Goal: Check status: Check status

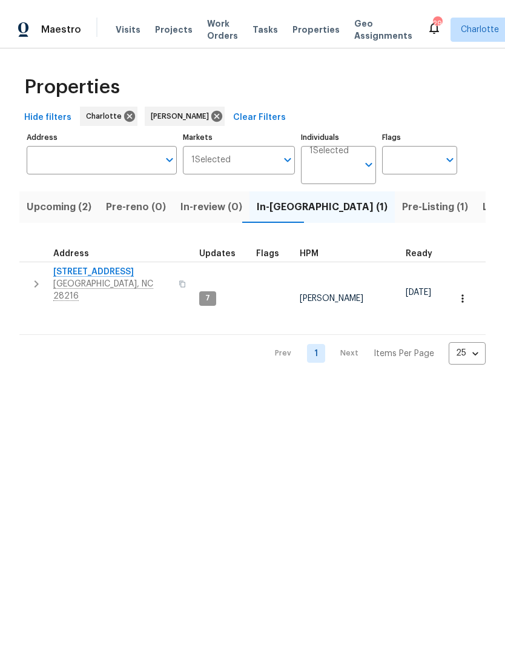
scroll to position [0, 20]
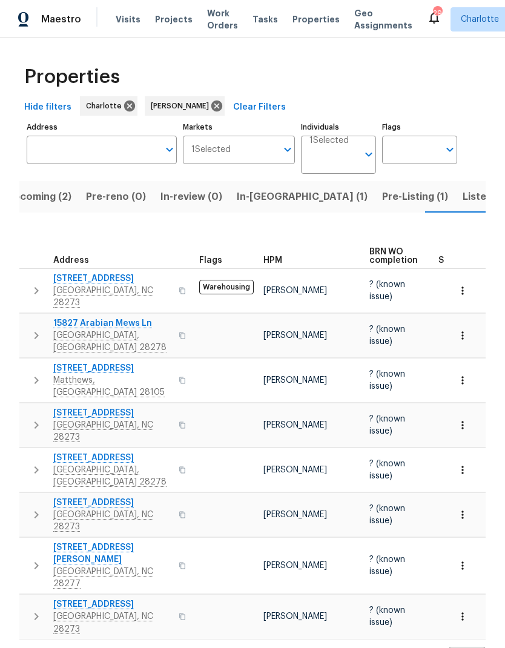
click at [279, 198] on button "In-[GEOGRAPHIC_DATA] (1)" at bounding box center [302, 197] width 145 height 32
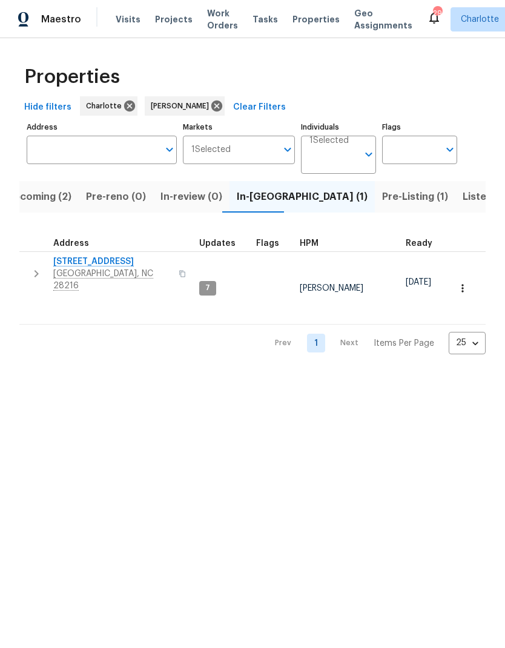
click at [382, 200] on span "Pre-Listing (1)" at bounding box center [415, 196] width 66 height 17
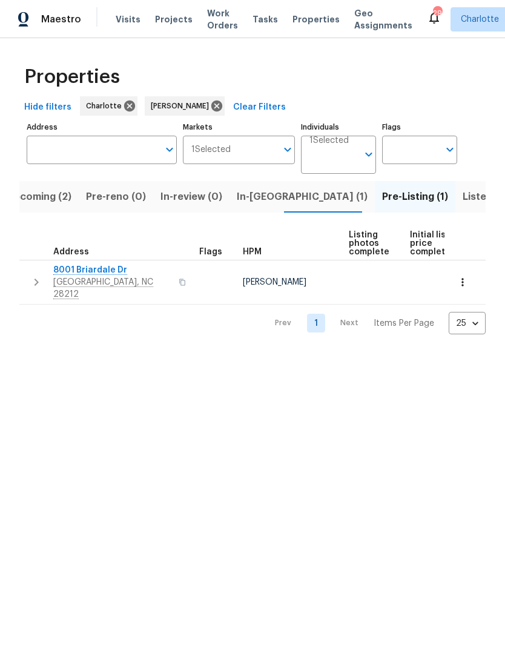
click at [271, 199] on span "In-[GEOGRAPHIC_DATA] (1)" at bounding box center [302, 196] width 131 height 17
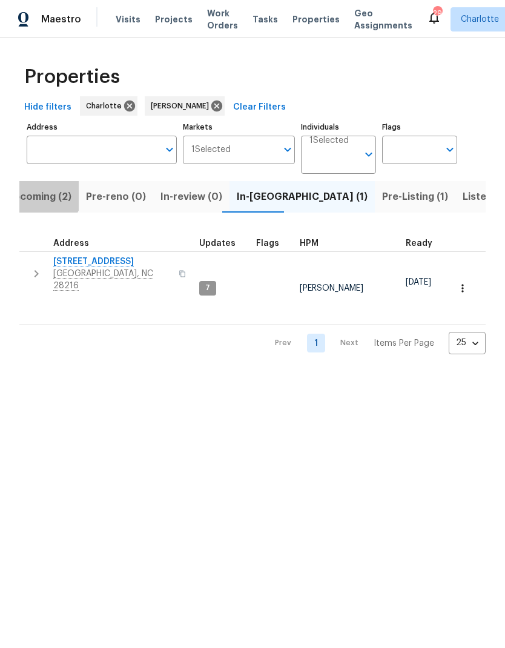
click at [32, 190] on span "Upcoming (2)" at bounding box center [39, 196] width 65 height 17
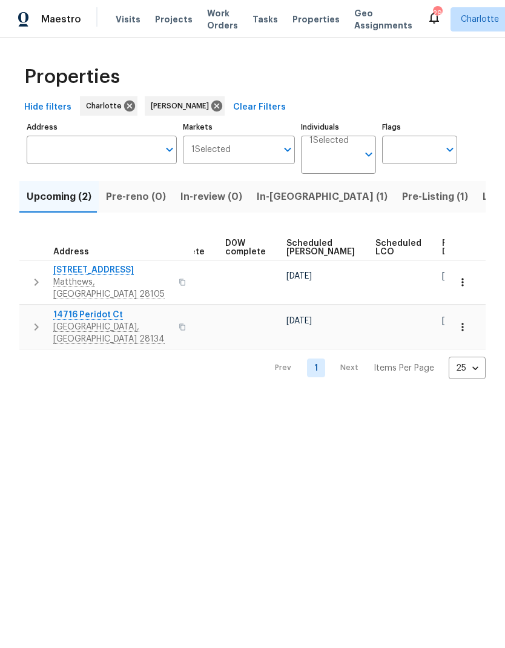
scroll to position [0, 304]
click at [443, 241] on div "Ready Date" at bounding box center [462, 247] width 38 height 17
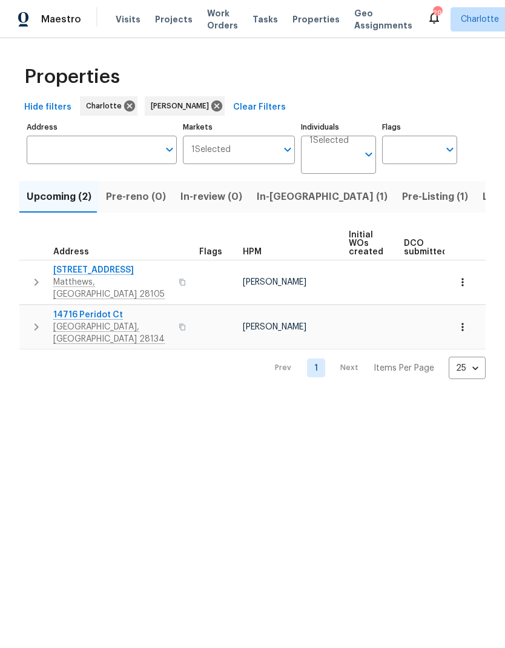
click at [61, 394] on html "Maestro Visits Projects Work Orders Tasks Properties Geo Assignments 29 [PERSON…" at bounding box center [252, 199] width 505 height 399
click at [279, 198] on span "In-[GEOGRAPHIC_DATA] (1)" at bounding box center [322, 196] width 131 height 17
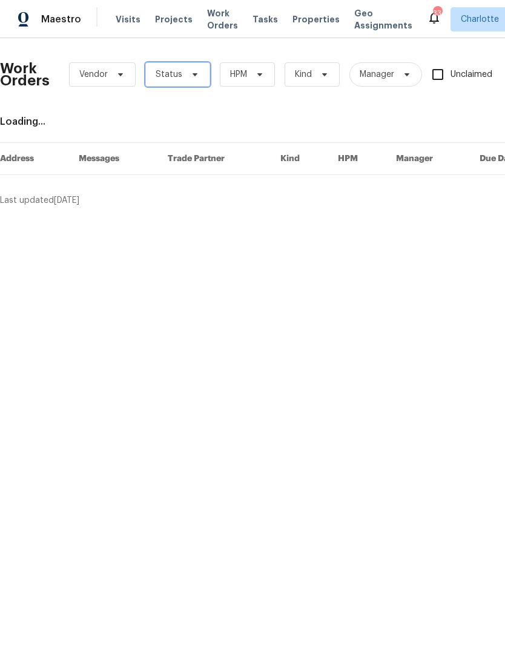
click at [193, 70] on icon at bounding box center [195, 75] width 10 height 10
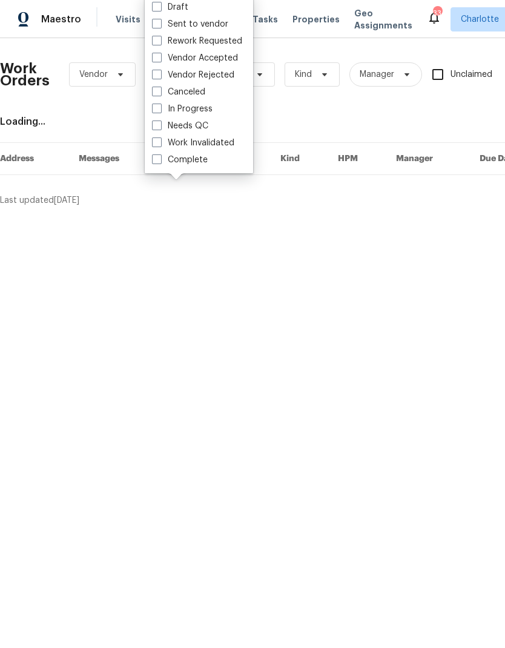
click at [207, 125] on label "Needs QC" at bounding box center [180, 126] width 56 height 12
click at [160, 125] on input "Needs QC" at bounding box center [156, 124] width 8 height 8
checkbox input "true"
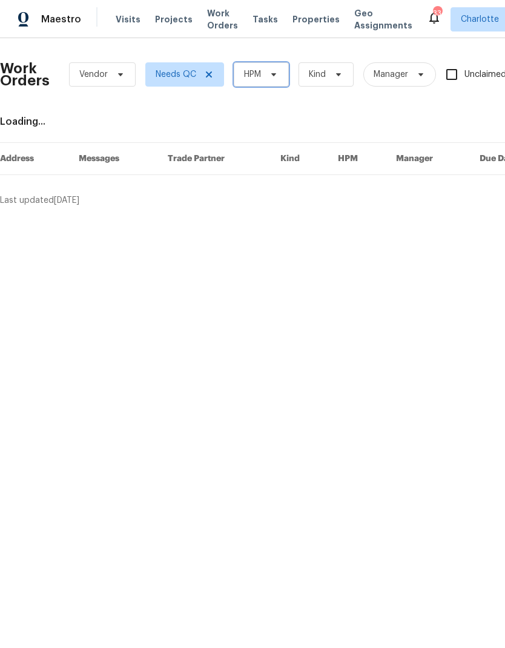
click at [260, 75] on span "HPM" at bounding box center [252, 74] width 17 height 12
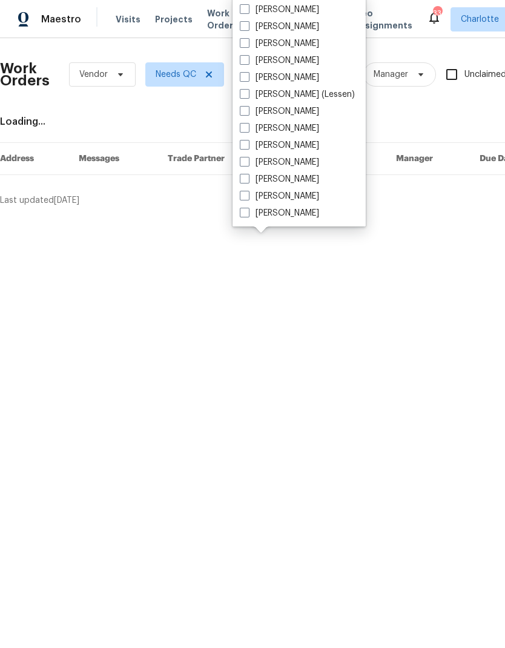
scroll to position [150, 0]
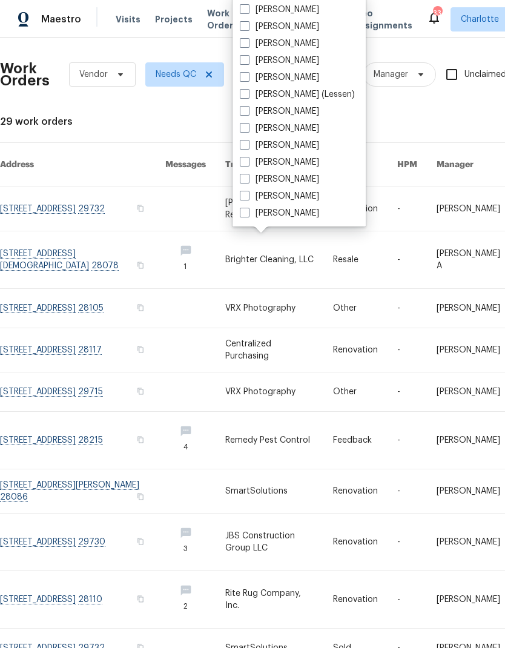
click at [302, 218] on label "[PERSON_NAME]" at bounding box center [279, 213] width 79 height 12
click at [248, 215] on input "[PERSON_NAME]" at bounding box center [244, 211] width 8 height 8
checkbox input "true"
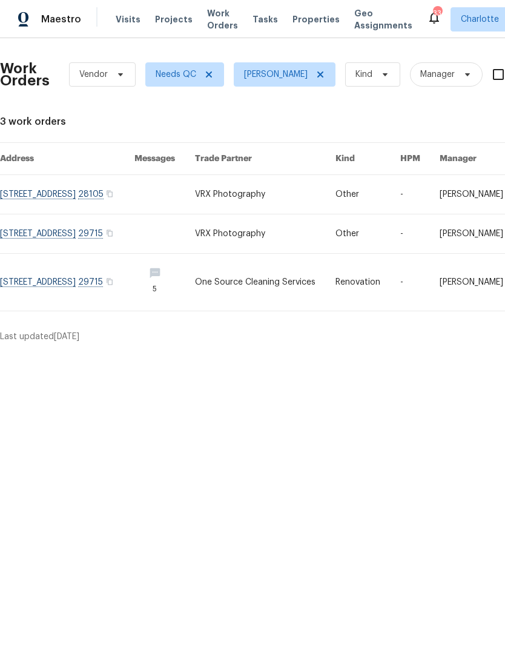
click at [41, 286] on link at bounding box center [67, 282] width 135 height 57
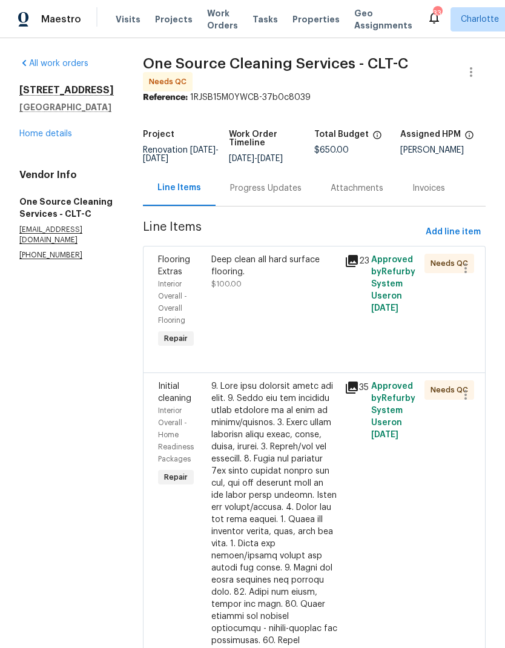
click at [290, 278] on div "Deep clean all hard surface flooring." at bounding box center [274, 266] width 126 height 24
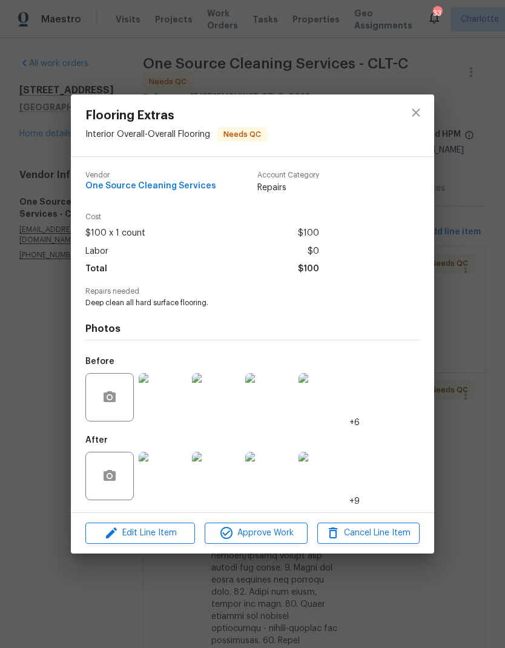
click at [168, 482] on img at bounding box center [163, 476] width 48 height 48
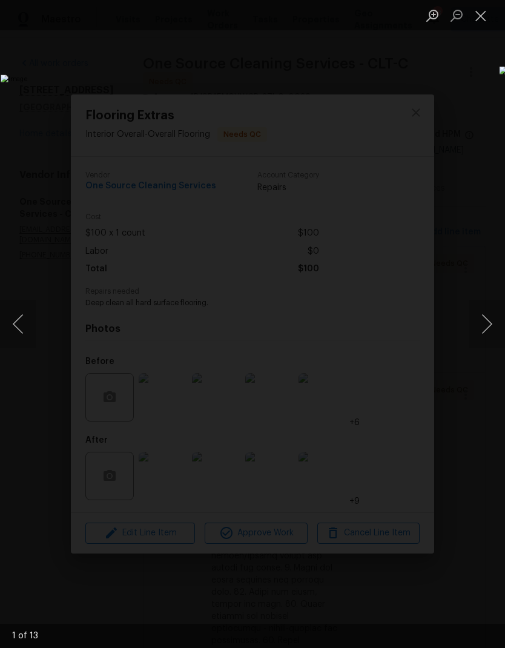
click at [488, 324] on button "Next image" at bounding box center [487, 324] width 36 height 48
click at [491, 333] on button "Next image" at bounding box center [487, 324] width 36 height 48
click at [483, 340] on button "Next image" at bounding box center [487, 324] width 36 height 48
click at [482, 334] on button "Next image" at bounding box center [487, 324] width 36 height 48
click at [483, 328] on button "Next image" at bounding box center [487, 324] width 36 height 48
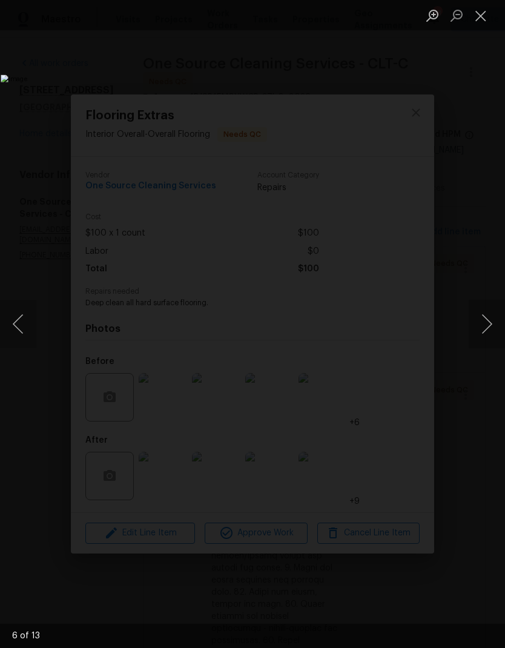
click at [483, 327] on button "Next image" at bounding box center [487, 324] width 36 height 48
click at [476, 25] on button "Close lightbox" at bounding box center [481, 15] width 24 height 21
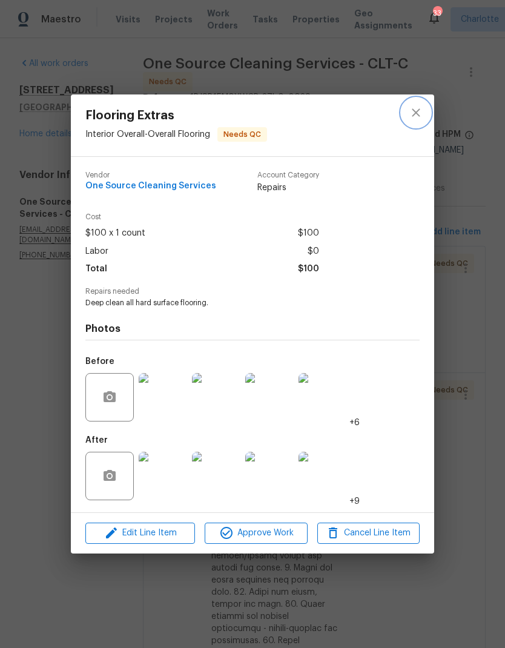
click at [414, 124] on button "close" at bounding box center [416, 112] width 29 height 29
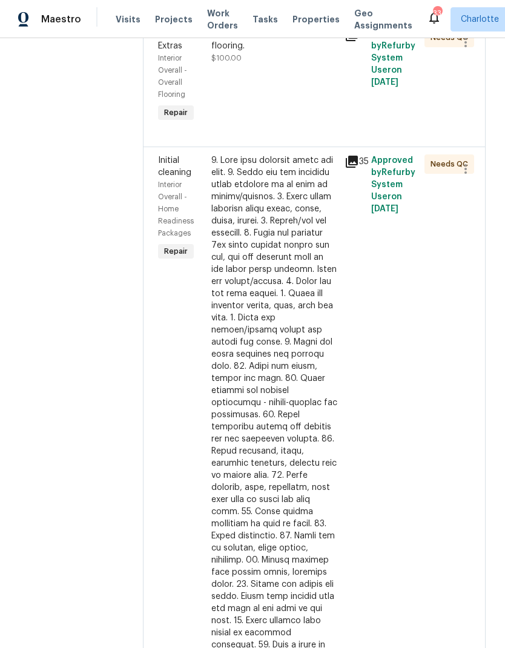
scroll to position [193, 0]
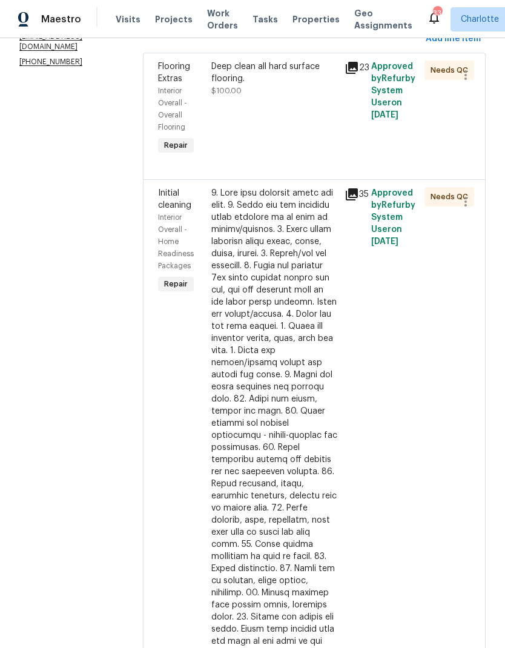
click at [302, 266] on div at bounding box center [274, 478] width 126 height 582
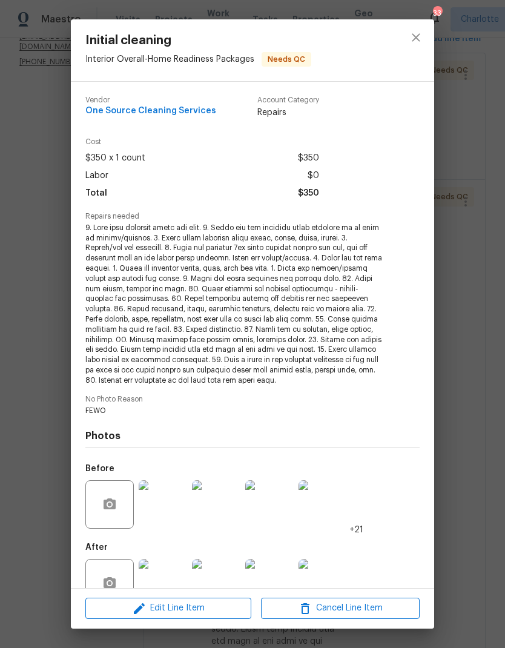
scroll to position [0, 0]
click at [421, 36] on icon "close" at bounding box center [416, 37] width 15 height 15
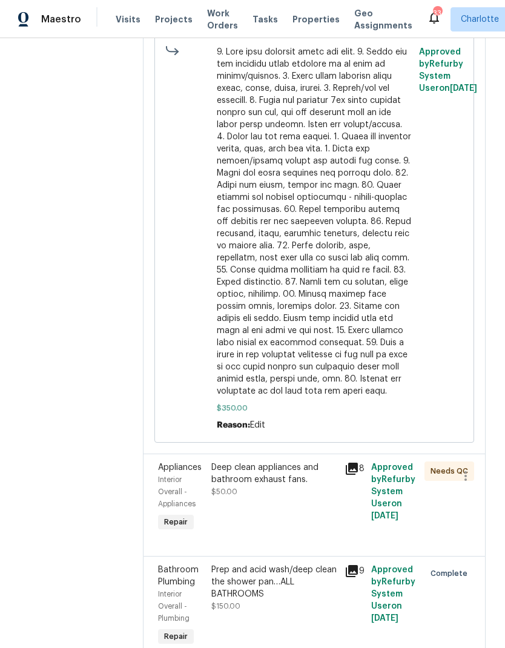
scroll to position [943, 0]
click at [346, 462] on icon at bounding box center [352, 469] width 15 height 15
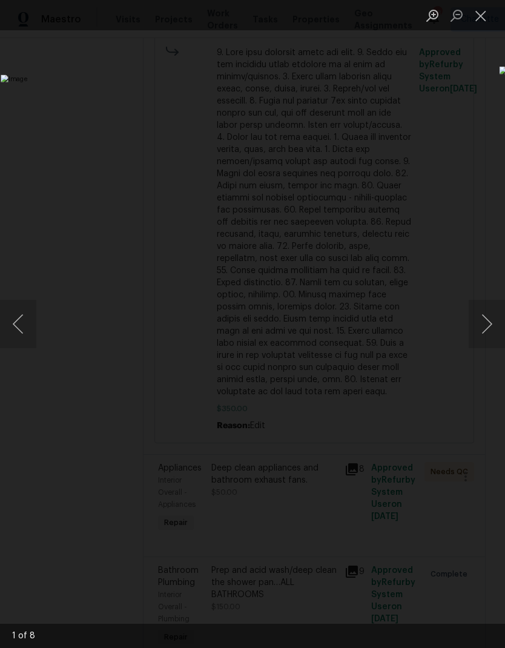
click at [488, 318] on button "Next image" at bounding box center [487, 324] width 36 height 48
click at [487, 321] on button "Next image" at bounding box center [487, 324] width 36 height 48
click at [488, 317] on button "Next image" at bounding box center [487, 324] width 36 height 48
click at [482, 324] on button "Next image" at bounding box center [487, 324] width 36 height 48
click at [480, 325] on button "Next image" at bounding box center [487, 324] width 36 height 48
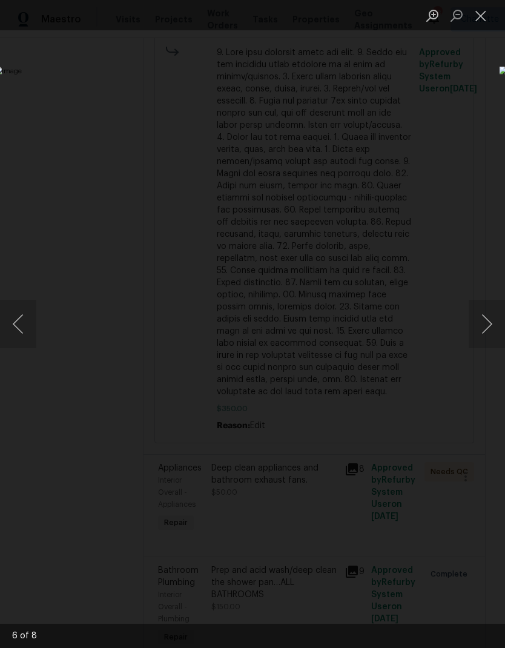
click at [482, 325] on button "Next image" at bounding box center [487, 324] width 36 height 48
click at [480, 329] on button "Next image" at bounding box center [487, 324] width 36 height 48
click at [485, 325] on button "Next image" at bounding box center [487, 324] width 36 height 48
click at [24, 324] on button "Previous image" at bounding box center [18, 324] width 36 height 48
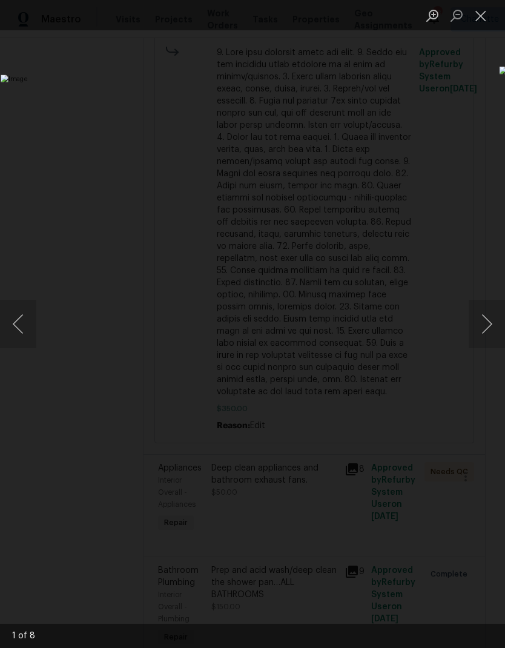
click at [479, 322] on button "Next image" at bounding box center [487, 324] width 36 height 48
click at [477, 326] on button "Next image" at bounding box center [487, 324] width 36 height 48
click at [478, 326] on button "Next image" at bounding box center [487, 324] width 36 height 48
click at [484, 325] on button "Next image" at bounding box center [487, 324] width 36 height 48
click at [480, 327] on button "Next image" at bounding box center [487, 324] width 36 height 48
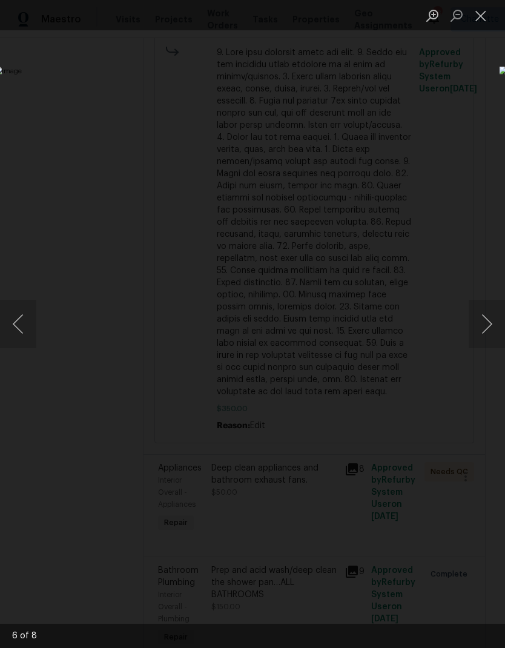
click at [472, 332] on button "Next image" at bounding box center [487, 324] width 36 height 48
click at [476, 331] on button "Next image" at bounding box center [487, 324] width 36 height 48
click at [487, 20] on button "Close lightbox" at bounding box center [481, 15] width 24 height 21
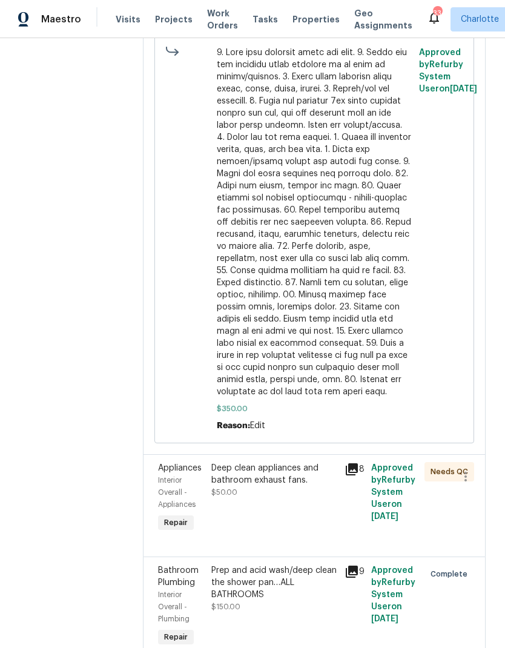
click at [339, 463] on div "Deep clean appliances and bathroom exhaust fans. $50.00" at bounding box center [274, 499] width 133 height 80
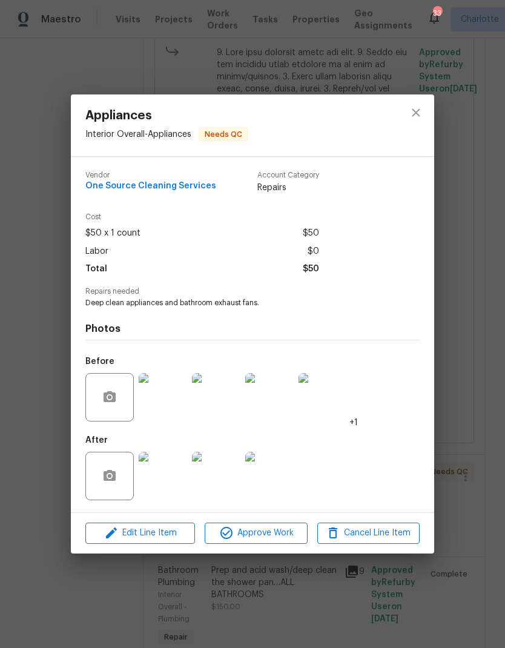
click at [174, 492] on img at bounding box center [163, 476] width 48 height 48
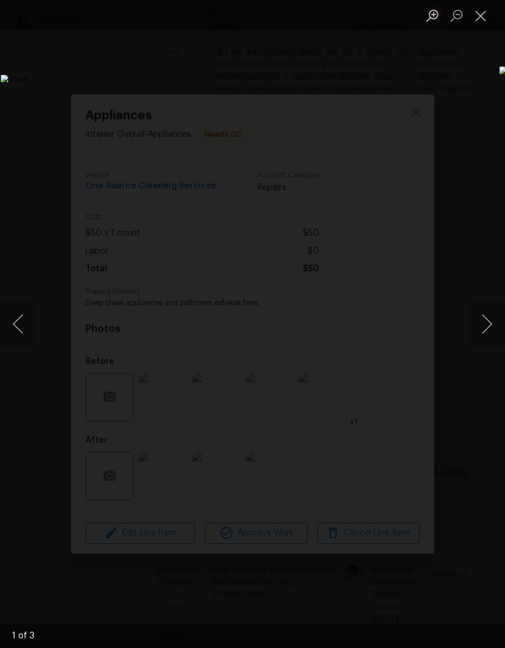
click at [489, 334] on button "Next image" at bounding box center [487, 324] width 36 height 48
click at [487, 336] on button "Next image" at bounding box center [487, 324] width 36 height 48
click at [489, 333] on button "Next image" at bounding box center [487, 324] width 36 height 48
click at [480, 25] on button "Close lightbox" at bounding box center [481, 15] width 24 height 21
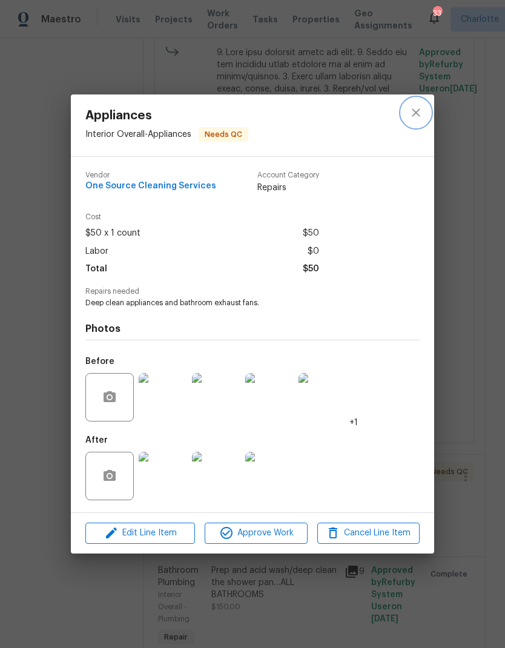
click at [411, 111] on icon "close" at bounding box center [416, 112] width 15 height 15
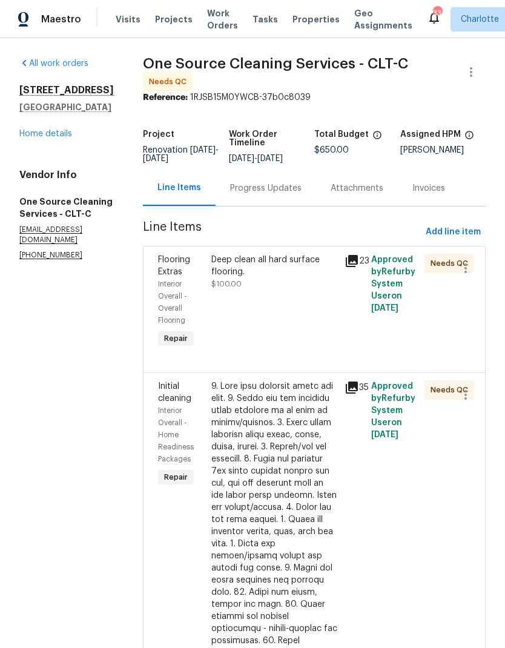
scroll to position [0, 0]
click at [307, 278] on div "Deep clean all hard surface flooring." at bounding box center [274, 266] width 126 height 24
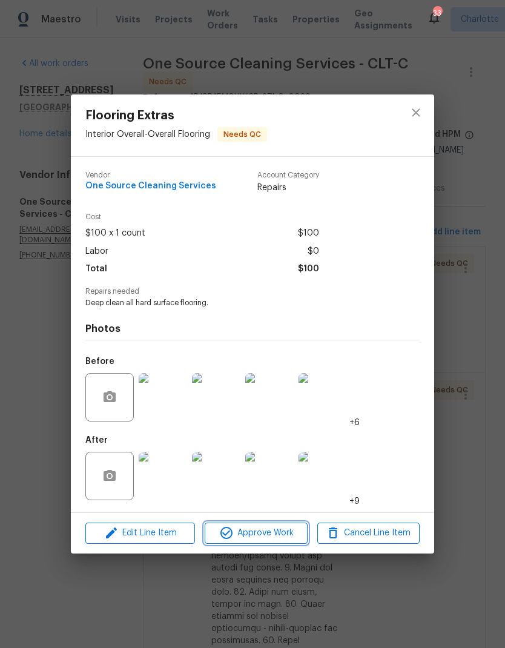
click at [271, 534] on span "Approve Work" at bounding box center [255, 533] width 95 height 15
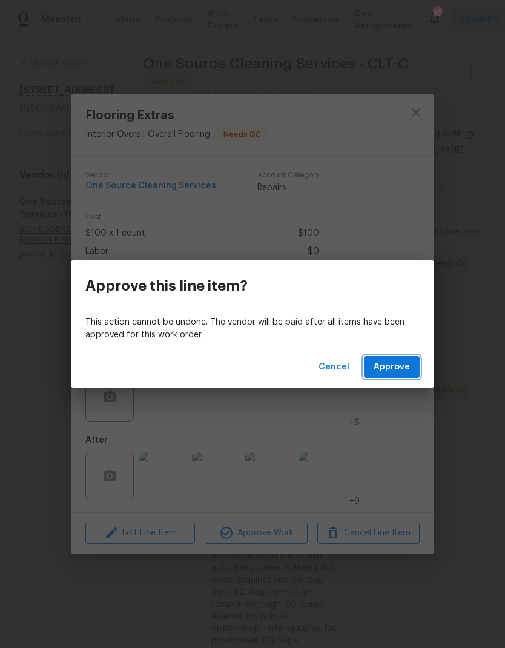
click at [396, 371] on span "Approve" at bounding box center [392, 367] width 36 height 15
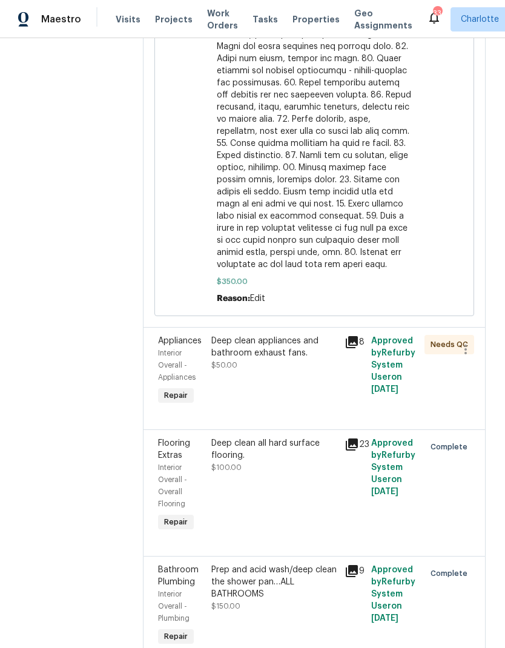
scroll to position [943, 0]
click at [307, 336] on div "Deep clean appliances and bathroom exhaust fans." at bounding box center [274, 348] width 126 height 24
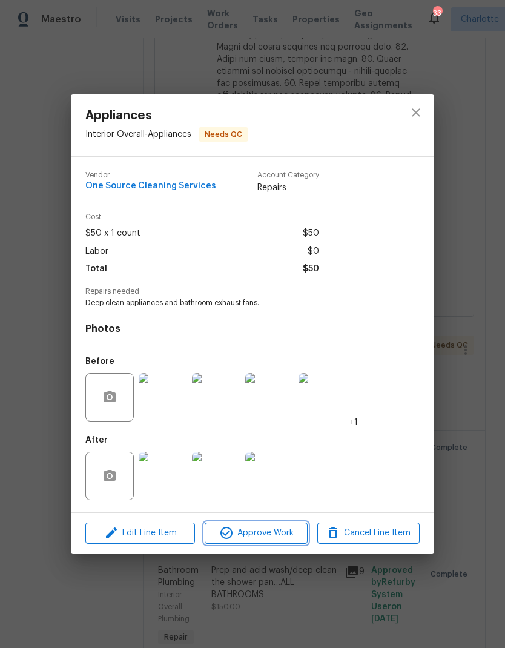
click at [290, 539] on span "Approve Work" at bounding box center [255, 533] width 95 height 15
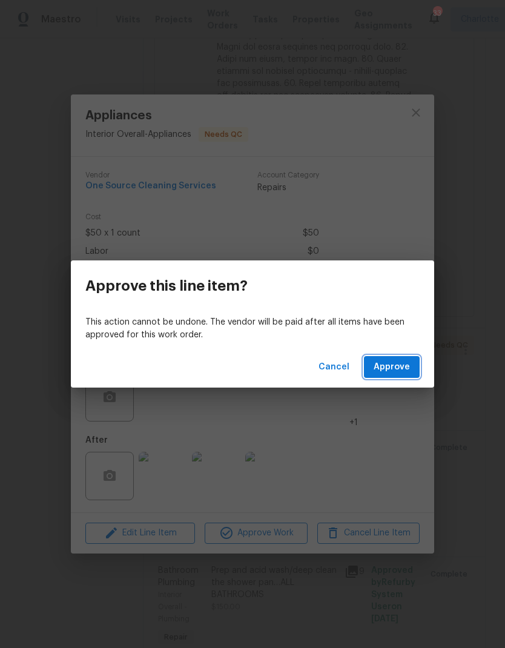
click at [402, 368] on span "Approve" at bounding box center [392, 367] width 36 height 15
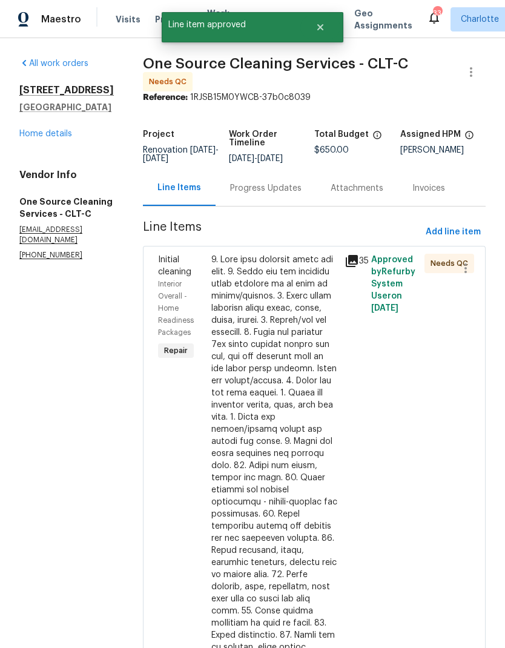
scroll to position [0, 0]
click at [295, 375] on div at bounding box center [274, 545] width 126 height 582
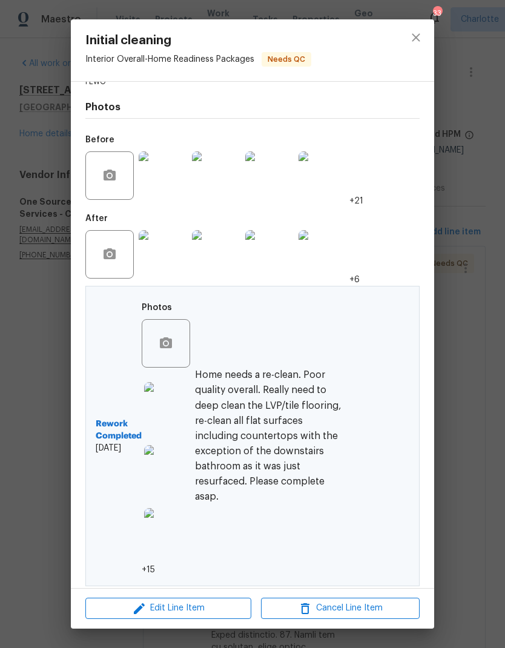
scroll to position [328, 0]
click at [420, 43] on icon "close" at bounding box center [416, 37] width 15 height 15
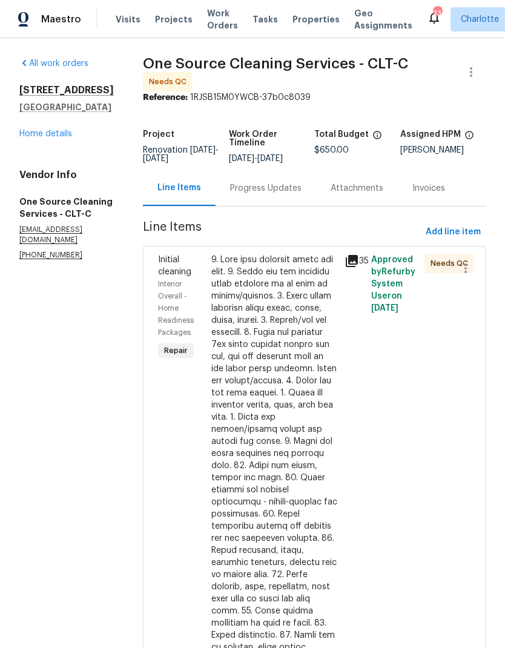
click at [62, 13] on span "Maestro" at bounding box center [61, 19] width 40 height 12
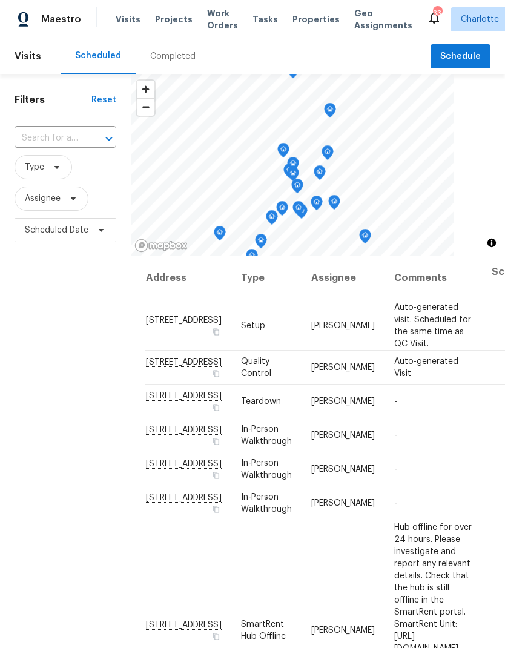
click at [41, 340] on div "Filters Reset ​ Type Assignee Scheduled Date" at bounding box center [65, 425] width 131 height 700
click at [44, 336] on div "Filters Reset ​ Type Assignee Scheduled Date" at bounding box center [65, 425] width 131 height 700
click at [218, 15] on span "Work Orders" at bounding box center [222, 19] width 31 height 24
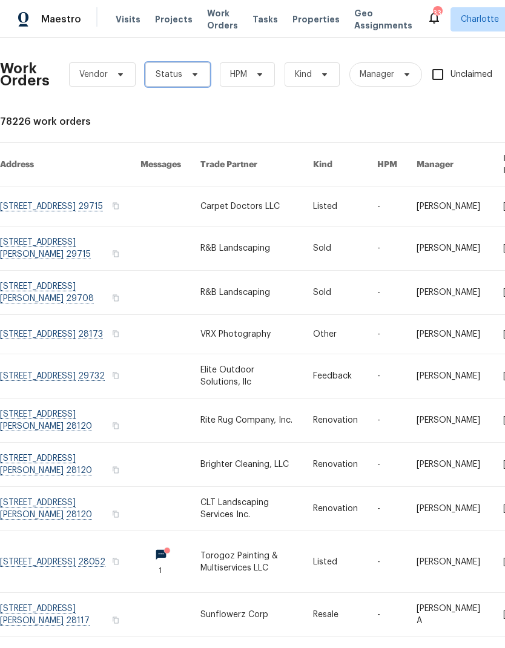
click at [195, 72] on icon at bounding box center [195, 75] width 10 height 10
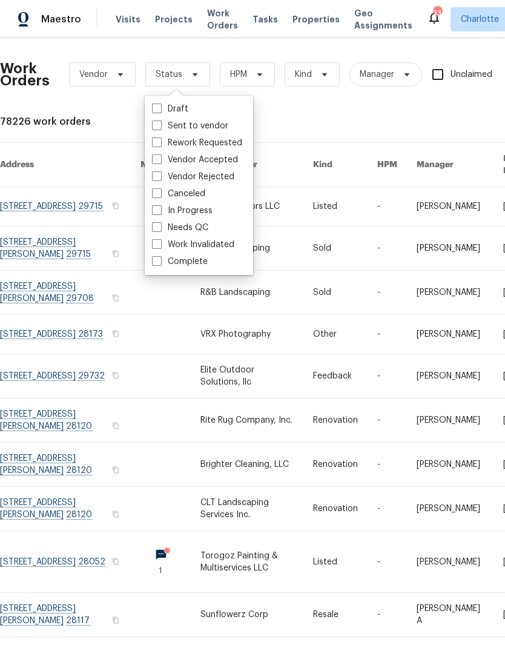
click at [208, 227] on label "Needs QC" at bounding box center [180, 228] width 56 height 12
click at [160, 227] on input "Needs QC" at bounding box center [156, 226] width 8 height 8
checkbox input "true"
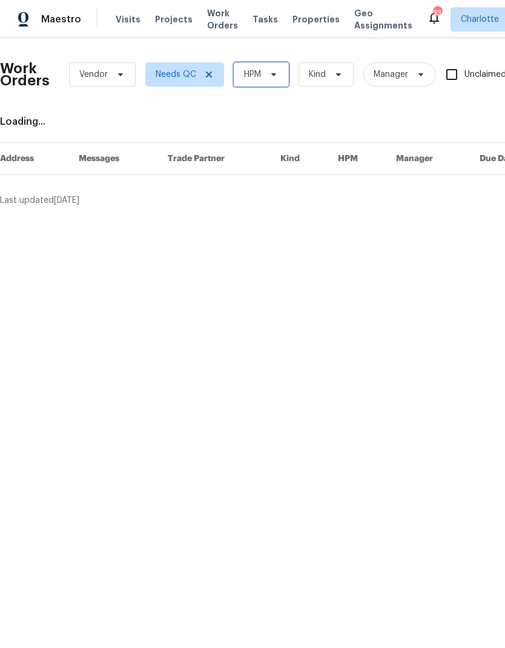
click at [288, 74] on span "HPM" at bounding box center [261, 74] width 55 height 24
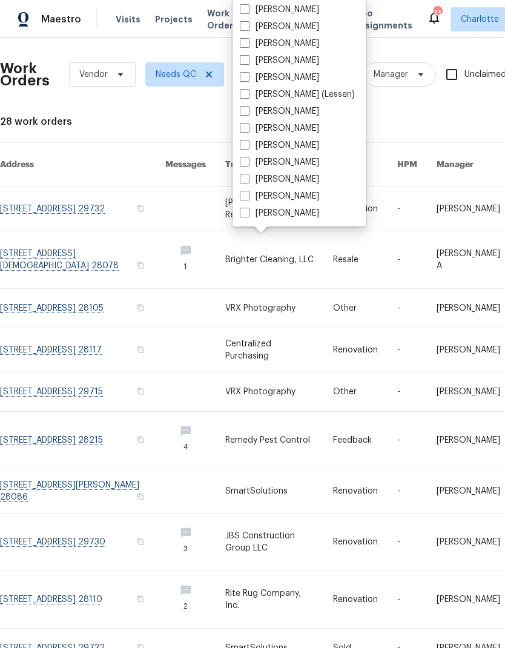
scroll to position [150, 0]
click at [295, 208] on label "[PERSON_NAME]" at bounding box center [279, 213] width 79 height 12
click at [248, 208] on input "[PERSON_NAME]" at bounding box center [244, 211] width 8 height 8
checkbox input "true"
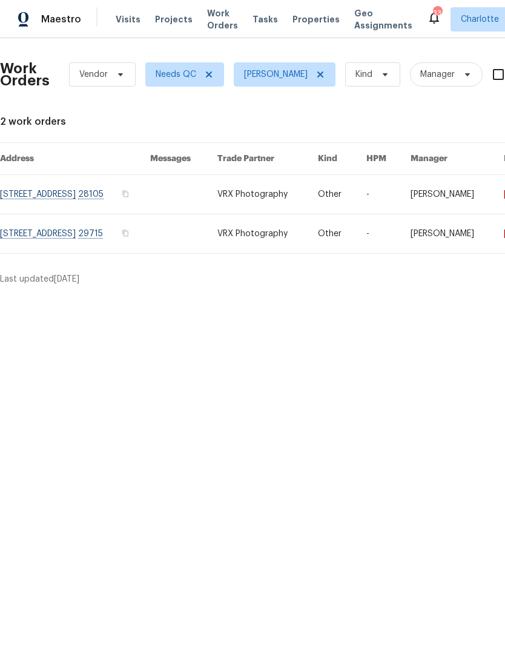
click at [51, 19] on span "Maestro" at bounding box center [61, 19] width 40 height 12
